Goal: Find specific page/section: Find specific page/section

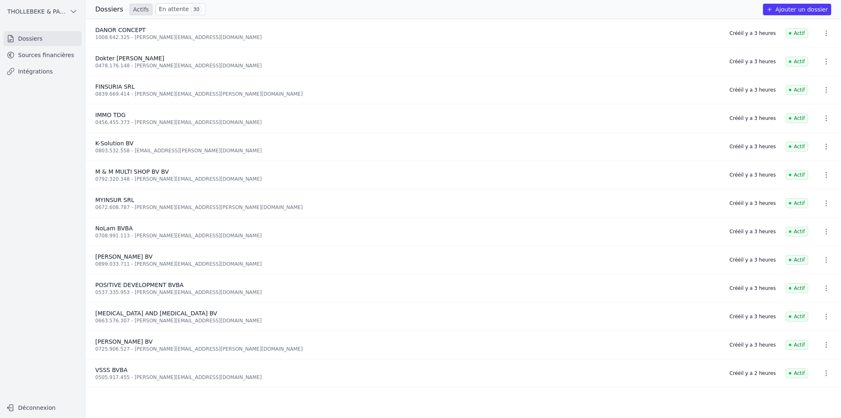
click at [139, 10] on link "Actifs" at bounding box center [141, 10] width 23 height 12
click at [159, 9] on link "En attente 30" at bounding box center [181, 9] width 50 height 12
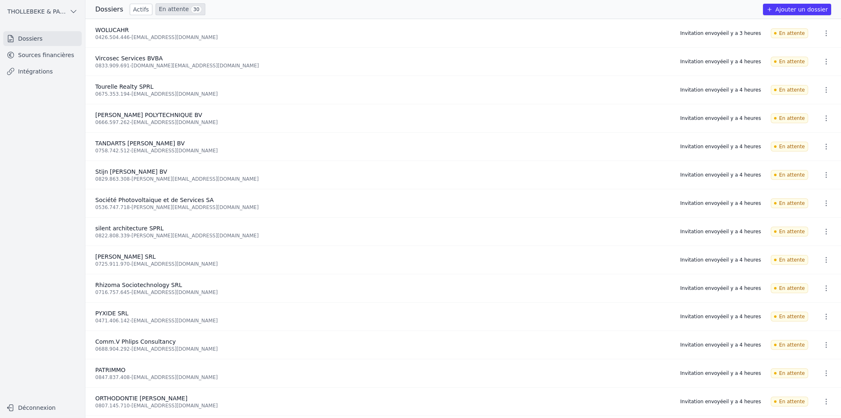
click at [133, 8] on link "Actifs" at bounding box center [141, 10] width 23 height 12
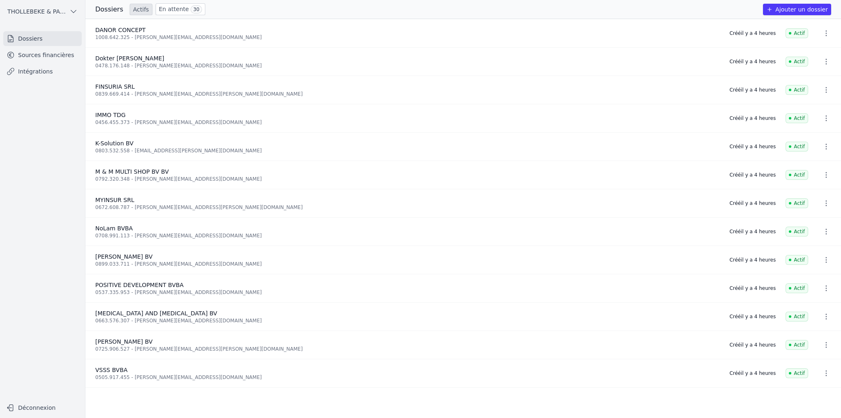
click at [164, 7] on link "En attente 30" at bounding box center [181, 9] width 50 height 12
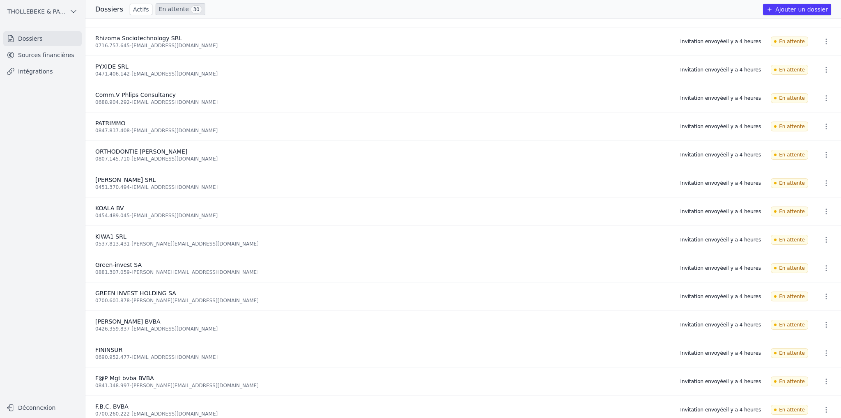
scroll to position [247, 0]
click at [137, 9] on link "Actifs" at bounding box center [141, 10] width 23 height 12
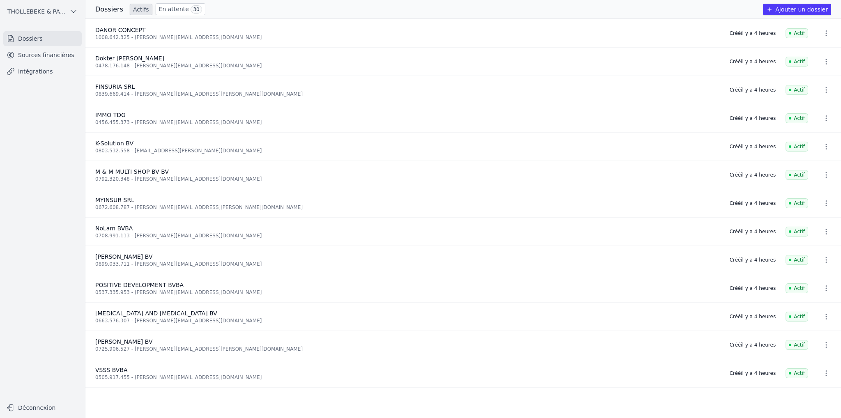
click at [164, 9] on link "En attente 30" at bounding box center [181, 9] width 50 height 12
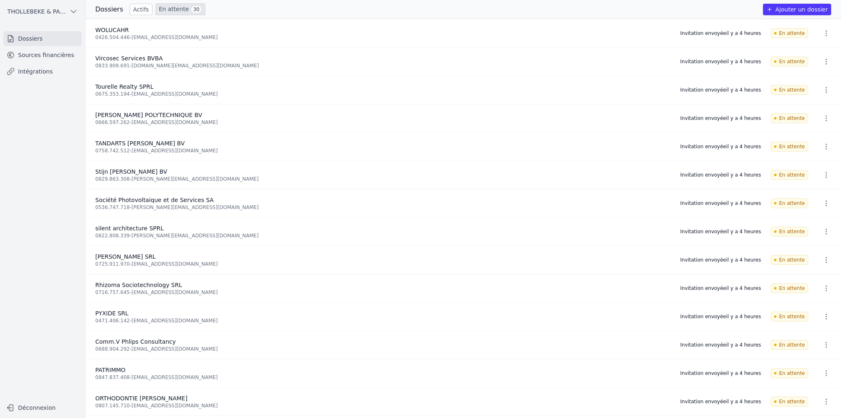
click at [29, 164] on nav "Dossiers Sources financières Intégrations" at bounding box center [43, 212] width 72 height 362
click at [136, 11] on link "Actifs" at bounding box center [141, 10] width 23 height 12
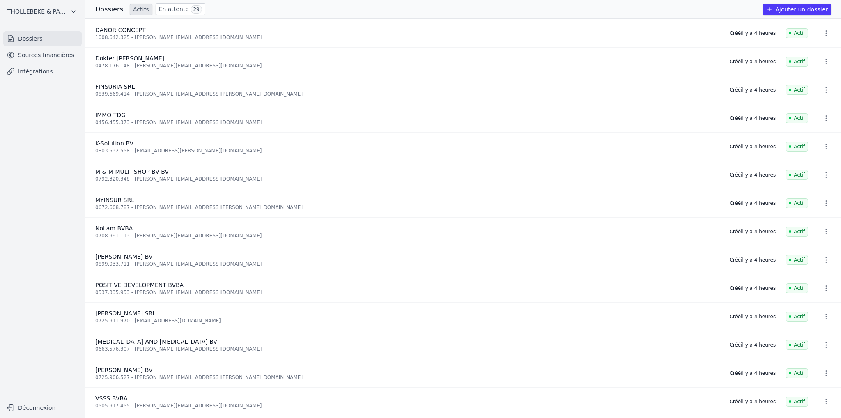
click at [176, 10] on link "En attente 29" at bounding box center [181, 9] width 50 height 12
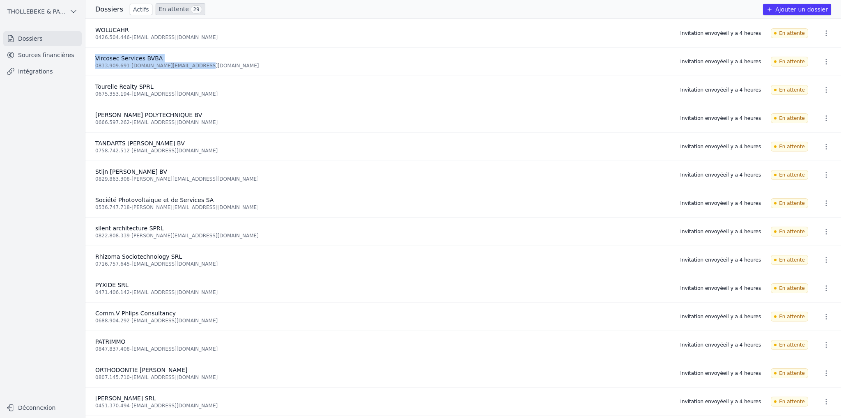
drag, startPoint x: 94, startPoint y: 58, endPoint x: 197, endPoint y: 66, distance: 103.1
click at [197, 66] on li "Vircosec Services BVBA 0833.909.691 - [DOMAIN_NAME][EMAIL_ADDRESS][DOMAIN_NAME]…" at bounding box center [463, 62] width 756 height 28
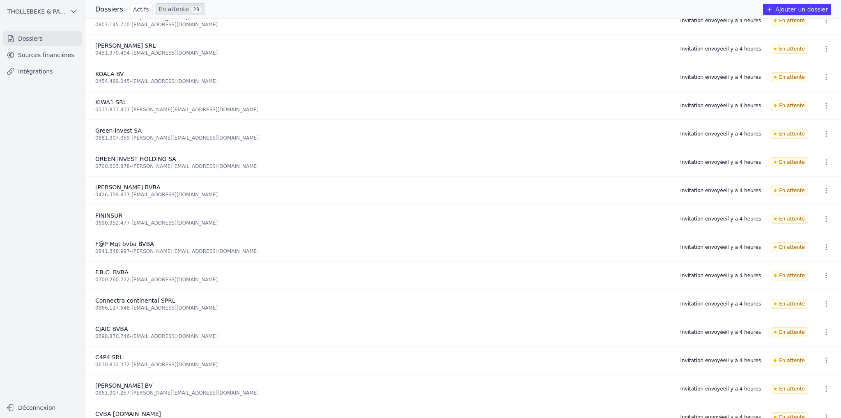
scroll to position [370, 0]
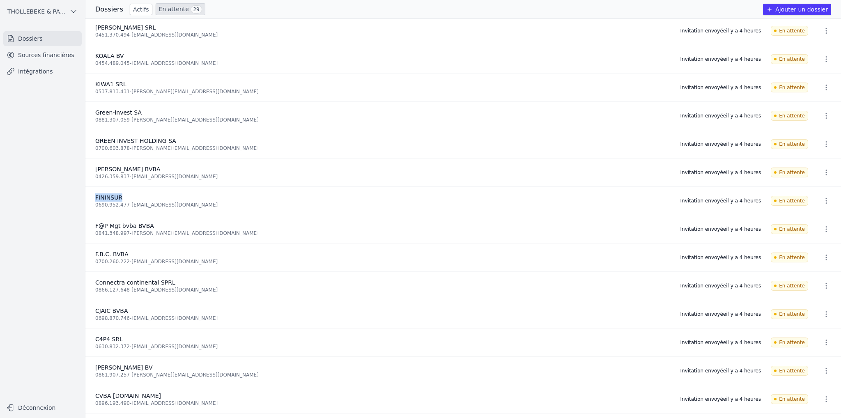
drag, startPoint x: 121, startPoint y: 196, endPoint x: 96, endPoint y: 196, distance: 25.1
click at [96, 196] on div "FININSUR" at bounding box center [382, 198] width 575 height 8
